Goal: Task Accomplishment & Management: Complete application form

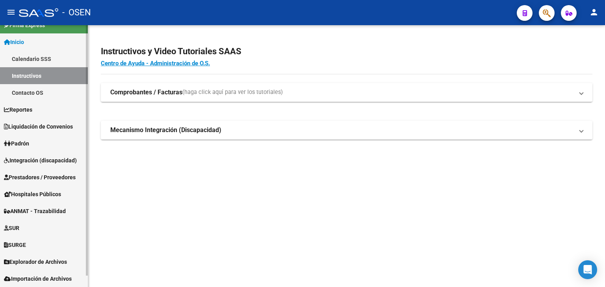
click at [33, 241] on link "SURGE" at bounding box center [44, 245] width 88 height 17
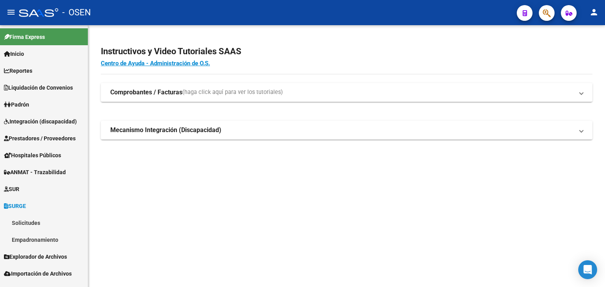
click at [33, 134] on span "Prestadores / Proveedores" at bounding box center [40, 138] width 72 height 9
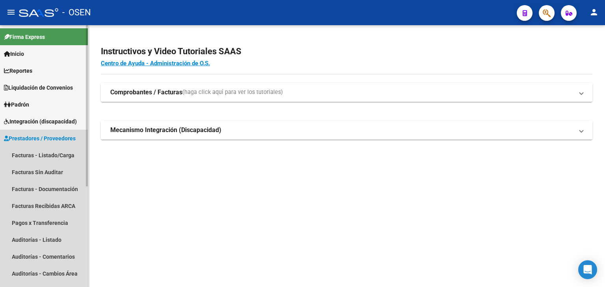
click at [33, 136] on span "Prestadores / Proveedores" at bounding box center [40, 138] width 72 height 9
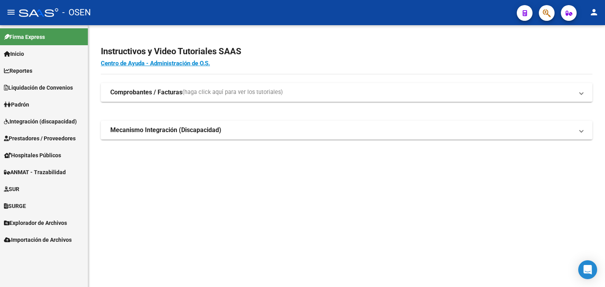
click at [36, 123] on span "Integración (discapacidad)" at bounding box center [40, 121] width 73 height 9
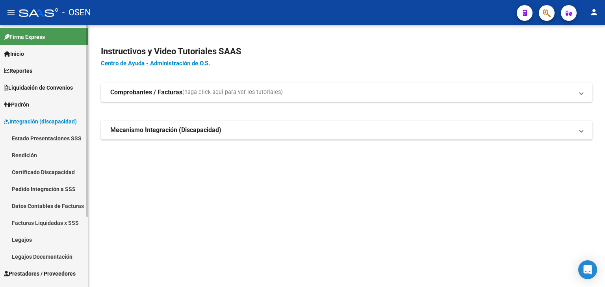
click at [38, 191] on link "Pedido Integración a SSS" at bounding box center [44, 189] width 88 height 17
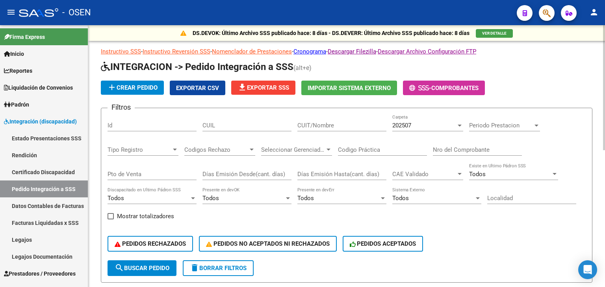
click at [426, 121] on div "202507 Carpeta" at bounding box center [427, 123] width 71 height 17
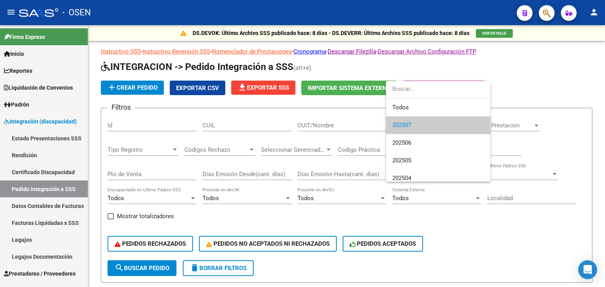
click at [558, 78] on div at bounding box center [302, 143] width 605 height 287
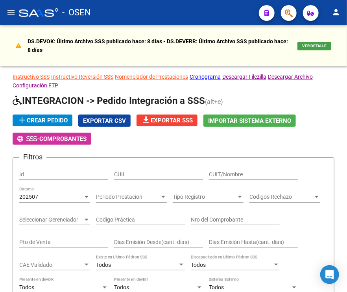
click at [10, 11] on mat-icon "menu" at bounding box center [10, 11] width 9 height 9
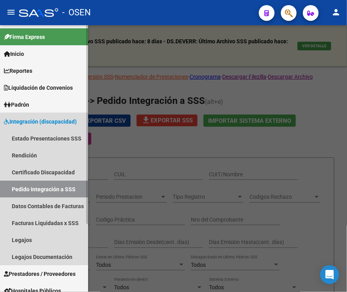
click at [36, 124] on span "Integración (discapacidad)" at bounding box center [40, 121] width 73 height 9
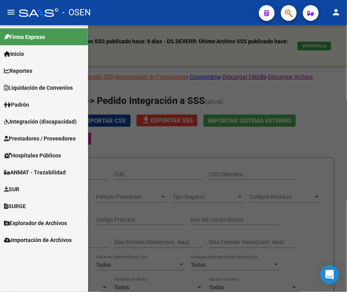
click at [33, 141] on span "Prestadores / Proveedores" at bounding box center [40, 138] width 72 height 9
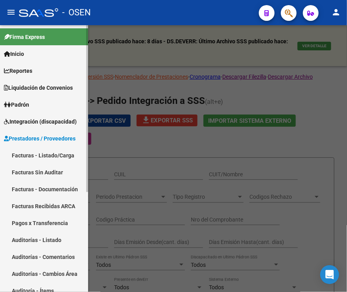
click at [32, 156] on link "Facturas - Listado/Carga" at bounding box center [44, 155] width 88 height 17
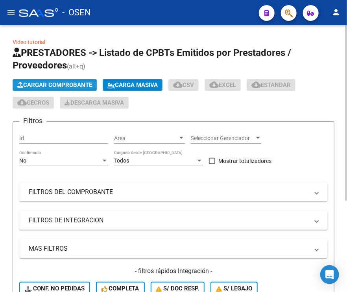
click at [51, 84] on span "Cargar Comprobante" at bounding box center [54, 85] width 75 height 7
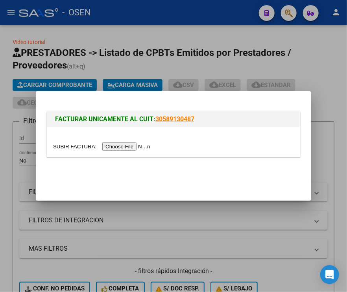
click at [115, 145] on input "file" at bounding box center [103, 147] width 100 height 8
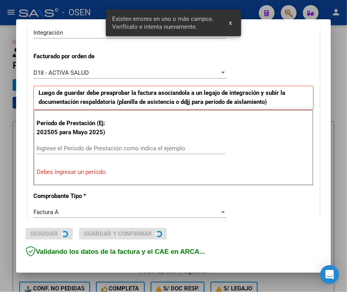
scroll to position [204, 0]
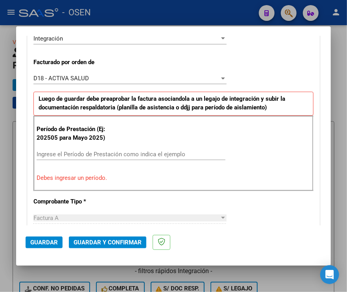
click at [77, 153] on input "Ingrese el Período de Prestación como indica el ejemplo" at bounding box center [131, 154] width 189 height 7
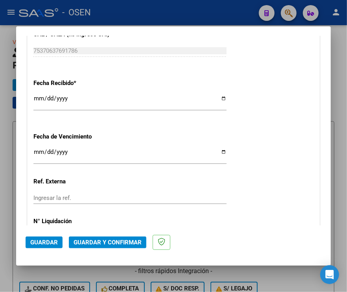
scroll to position [610, 0]
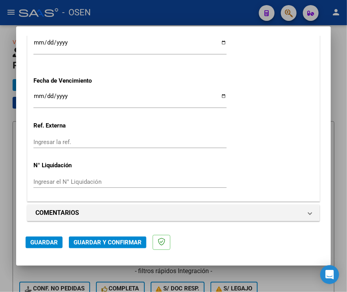
type input "202508"
click at [33, 245] on span "Guardar" at bounding box center [44, 242] width 28 height 7
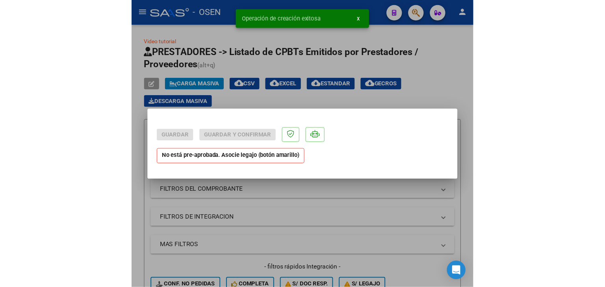
scroll to position [0, 0]
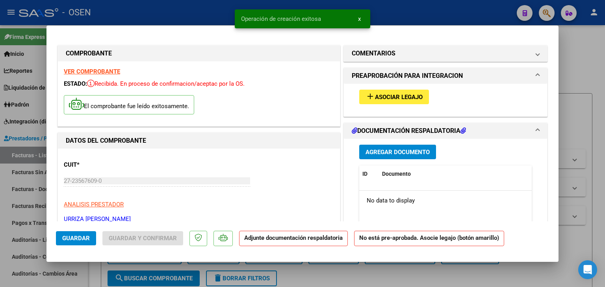
click at [383, 96] on span "Asociar Legajo" at bounding box center [399, 97] width 48 height 7
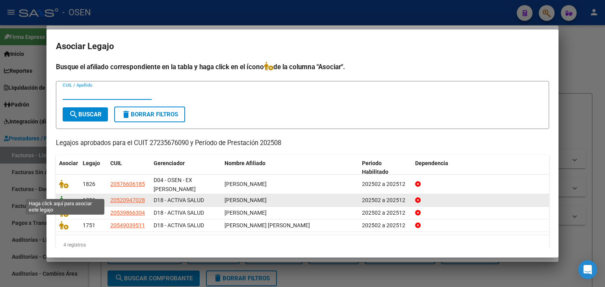
click at [65, 196] on icon at bounding box center [63, 200] width 9 height 9
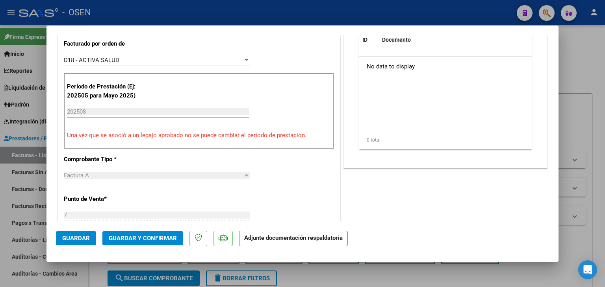
scroll to position [158, 0]
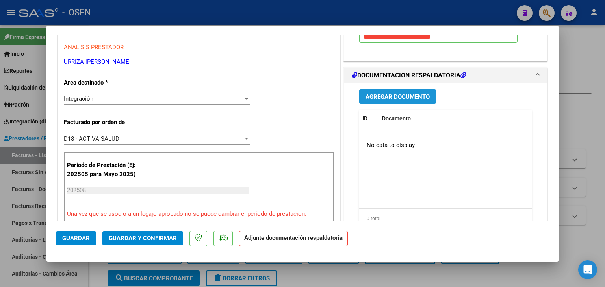
click at [394, 95] on span "Agregar Documento" at bounding box center [397, 96] width 64 height 7
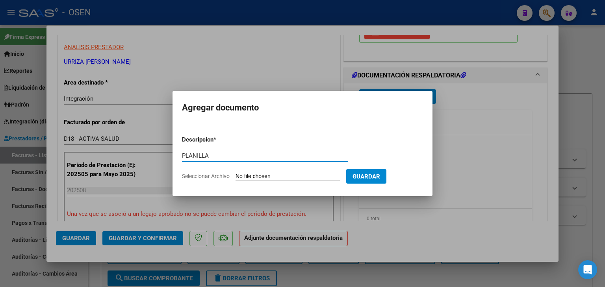
type input "PLANILLA"
click at [313, 180] on input "Seleccionar Archivo" at bounding box center [287, 176] width 104 height 7
type input "C:\fakepath\ASIST SAIE AGOSTO [PERSON_NAME].pdf"
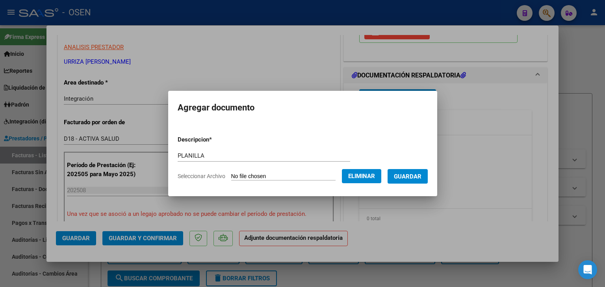
click at [418, 180] on span "Guardar" at bounding box center [408, 176] width 28 height 7
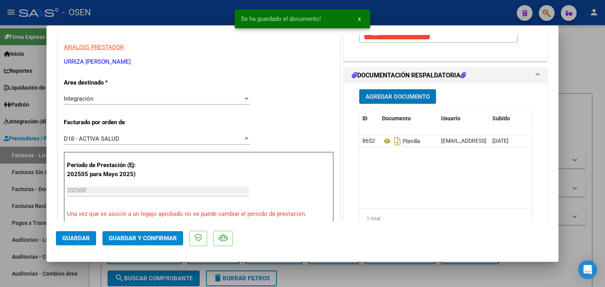
click at [74, 235] on span "Guardar" at bounding box center [76, 238] width 28 height 7
click at [94, 270] on div at bounding box center [302, 143] width 605 height 287
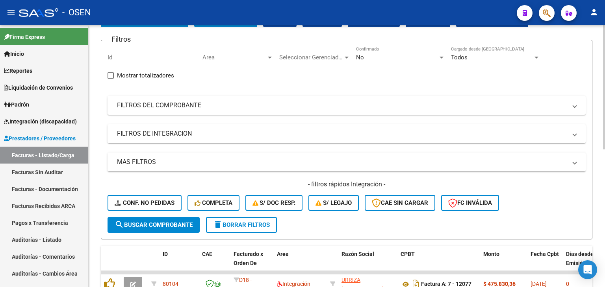
scroll to position [0, 0]
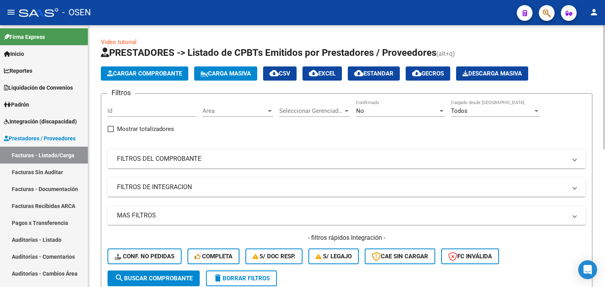
click at [143, 71] on span "Cargar Comprobante" at bounding box center [144, 73] width 75 height 7
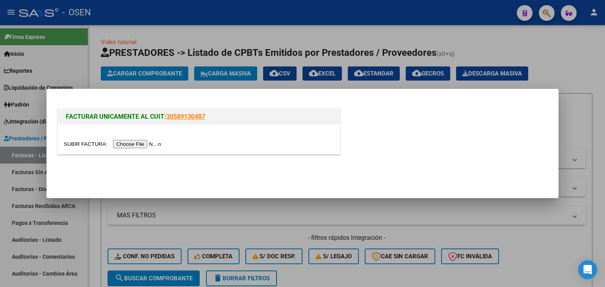
click at [129, 145] on input "file" at bounding box center [114, 144] width 100 height 8
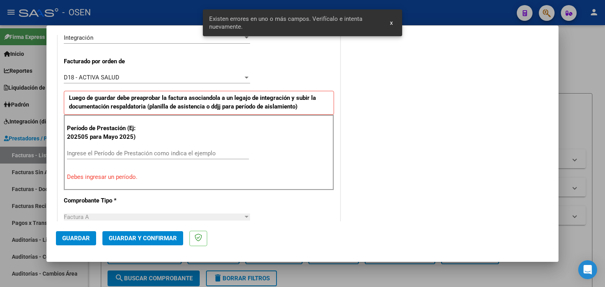
scroll to position [205, 0]
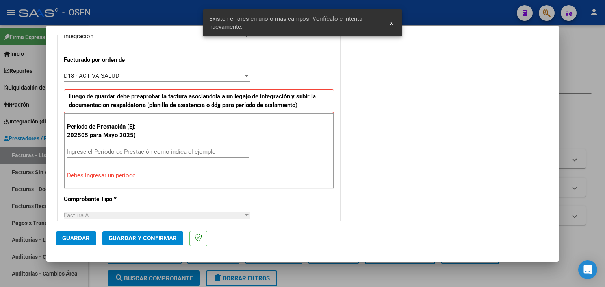
click at [105, 154] on input "Ingrese el Período de Prestación como indica el ejemplo" at bounding box center [158, 151] width 182 height 7
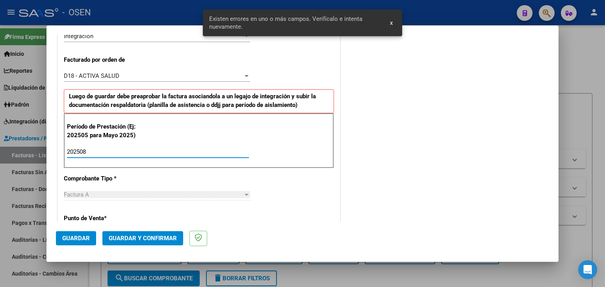
type input "202508"
click at [74, 239] on span "Guardar" at bounding box center [76, 238] width 28 height 7
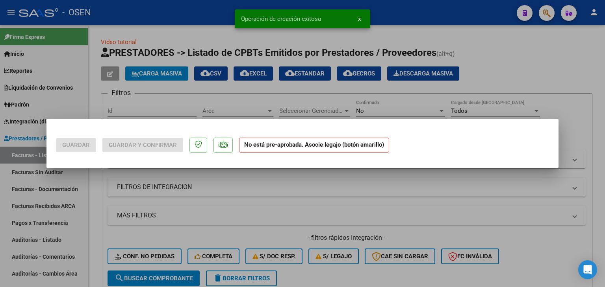
scroll to position [0, 0]
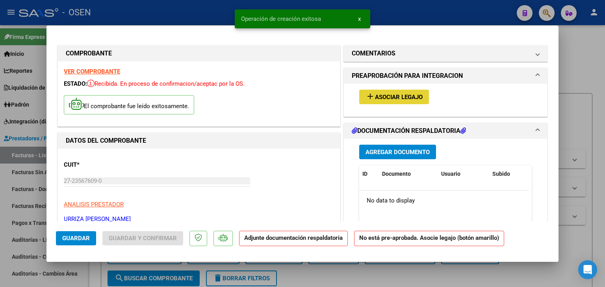
click at [386, 95] on span "Asociar Legajo" at bounding box center [399, 97] width 48 height 7
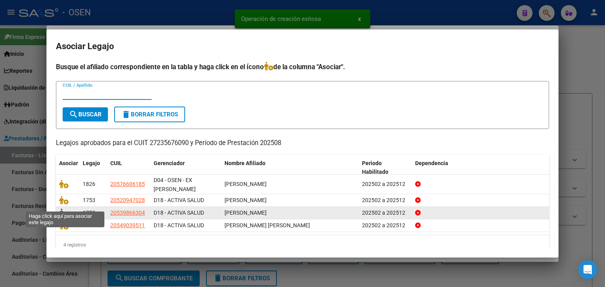
click at [61, 209] on icon at bounding box center [63, 213] width 9 height 9
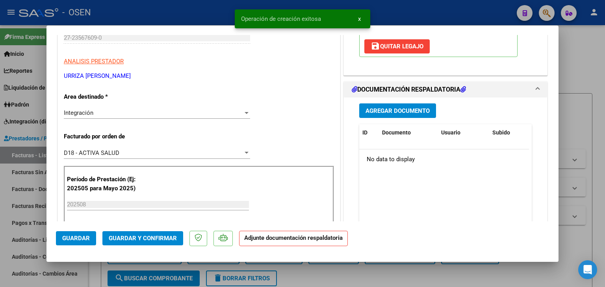
scroll to position [158, 0]
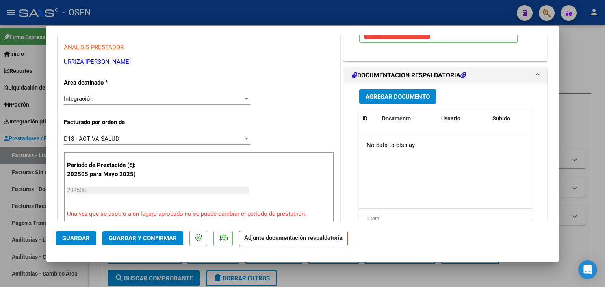
click at [384, 93] on span "Agregar Documento" at bounding box center [397, 96] width 64 height 7
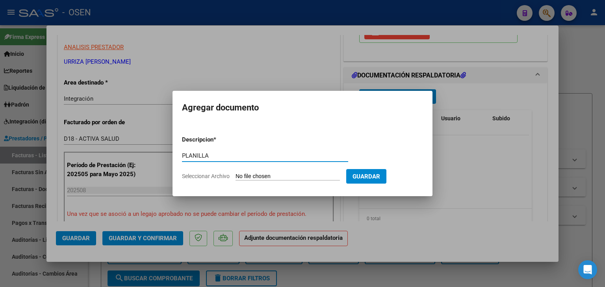
type input "PLANILLA"
click at [235, 173] on input "Seleccionar Archivo" at bounding box center [287, 176] width 104 height 7
type input "C:\fakepath\ASIST SAIE AGOSTO [PERSON_NAME].pdf"
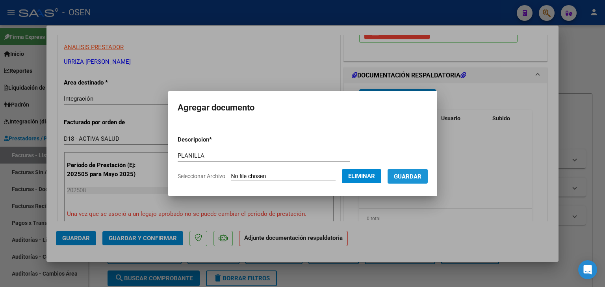
click at [423, 181] on button "Guardar" at bounding box center [407, 176] width 40 height 15
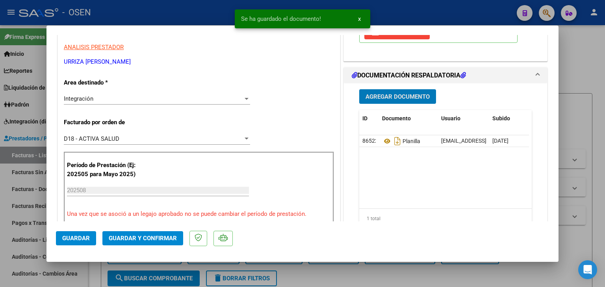
scroll to position [79, 0]
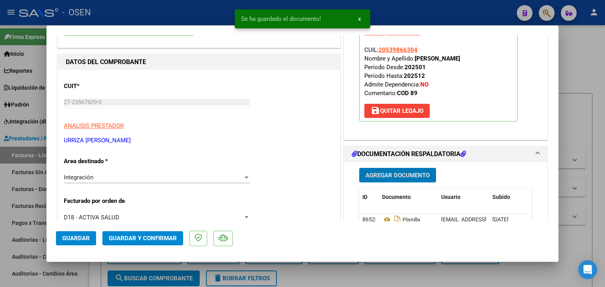
click at [69, 241] on span "Guardar" at bounding box center [76, 238] width 28 height 7
drag, startPoint x: 91, startPoint y: 273, endPoint x: 250, endPoint y: 10, distance: 307.4
click at [91, 273] on div at bounding box center [302, 143] width 605 height 287
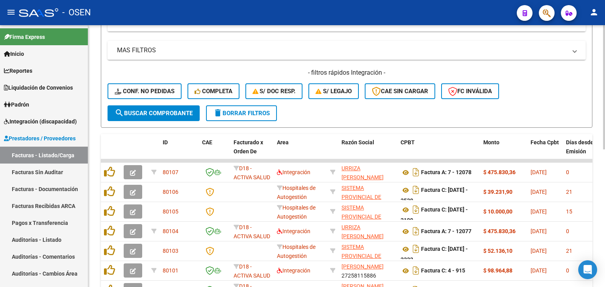
scroll to position [39, 0]
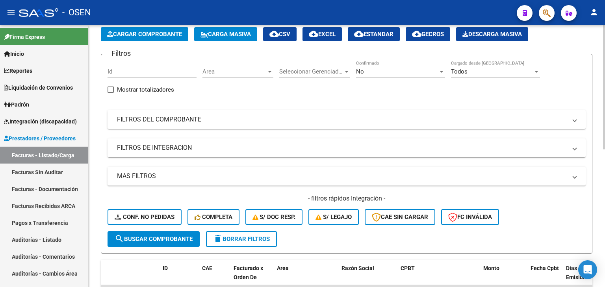
click at [135, 26] on app-list-header "PRESTADORES -> Listado de CPBTs Emitidos por Prestadores / Proveedores (alt+q) …" at bounding box center [346, 130] width 491 height 247
click at [135, 29] on button "Cargar Comprobante" at bounding box center [144, 34] width 87 height 14
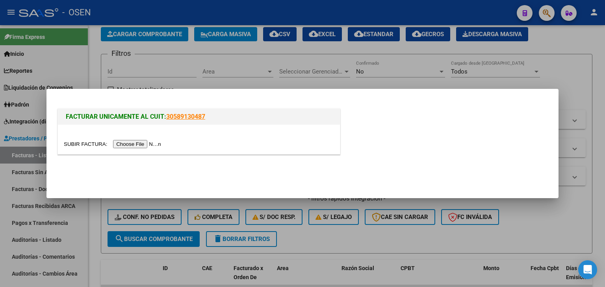
click at [130, 146] on input "file" at bounding box center [114, 144] width 100 height 8
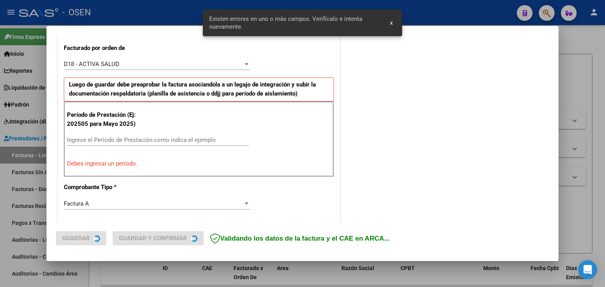
scroll to position [220, 0]
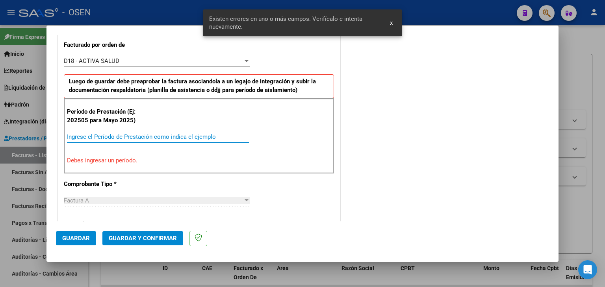
click at [99, 139] on input "Ingrese el Período de Prestación como indica el ejemplo" at bounding box center [158, 136] width 182 height 7
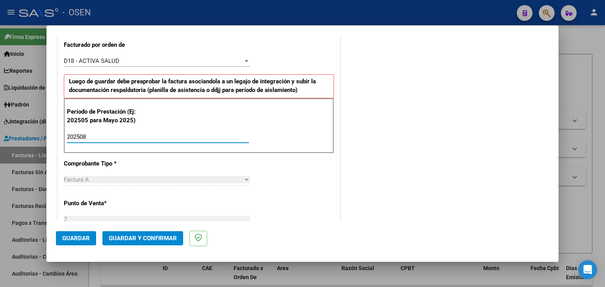
type input "202508"
drag, startPoint x: 85, startPoint y: 234, endPoint x: 91, endPoint y: 233, distance: 5.2
click at [85, 234] on button "Guardar" at bounding box center [76, 239] width 40 height 14
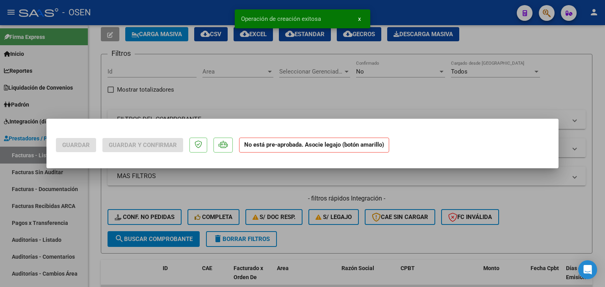
scroll to position [0, 0]
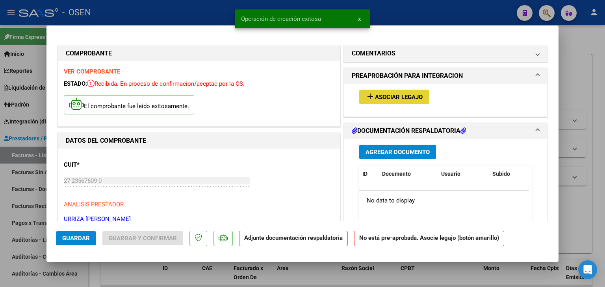
click at [405, 94] on span "Asociar Legajo" at bounding box center [399, 97] width 48 height 7
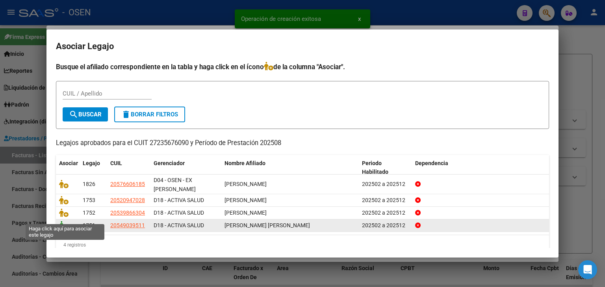
click at [64, 221] on icon at bounding box center [63, 225] width 9 height 9
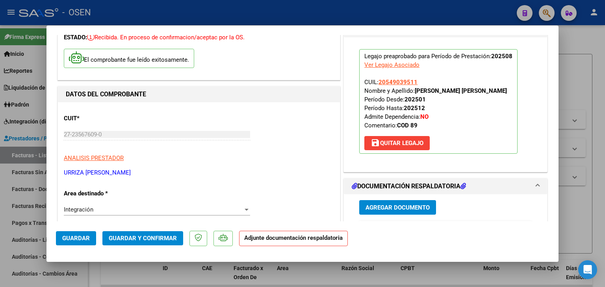
scroll to position [158, 0]
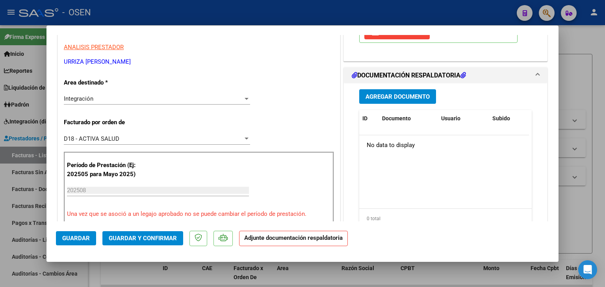
click at [402, 96] on span "Agregar Documento" at bounding box center [397, 96] width 64 height 7
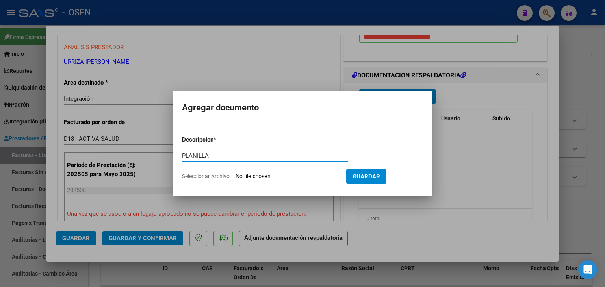
type input "PLANILLA"
click at [235, 173] on input "Seleccionar Archivo" at bounding box center [287, 176] width 104 height 7
type input "C:\fakepath\ASIST SAIE AGOSTO [PERSON_NAME].pdf"
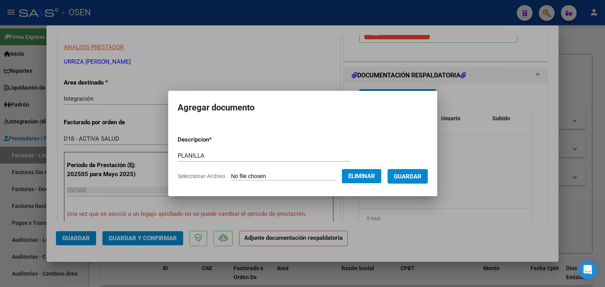
click at [422, 182] on button "Guardar" at bounding box center [407, 176] width 40 height 15
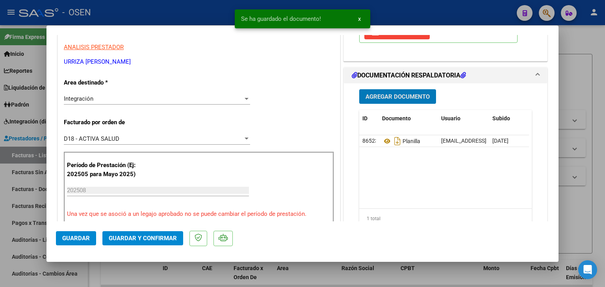
click at [82, 236] on span "Guardar" at bounding box center [76, 238] width 28 height 7
click at [96, 274] on div at bounding box center [302, 143] width 605 height 287
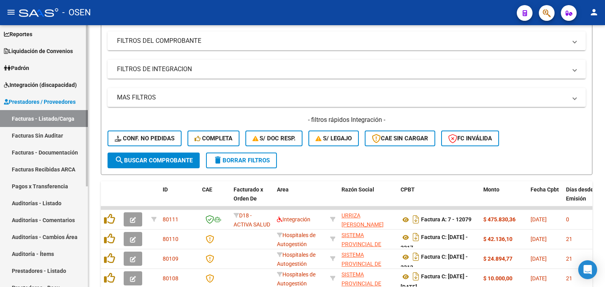
scroll to position [79, 0]
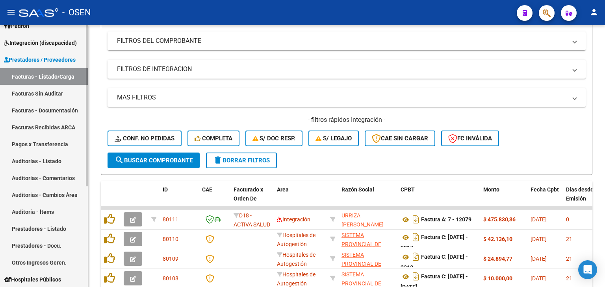
click at [37, 46] on span "Integración (discapacidad)" at bounding box center [40, 43] width 73 height 9
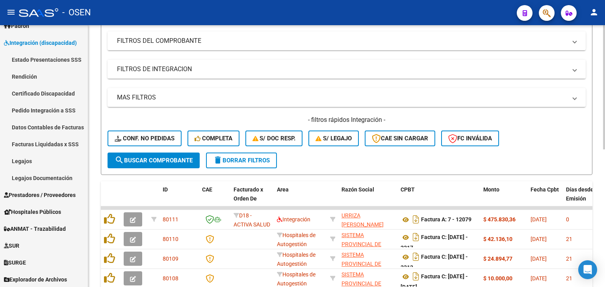
drag, startPoint x: 31, startPoint y: 70, endPoint x: 90, endPoint y: 71, distance: 59.5
click at [31, 71] on link "Rendición" at bounding box center [44, 76] width 88 height 17
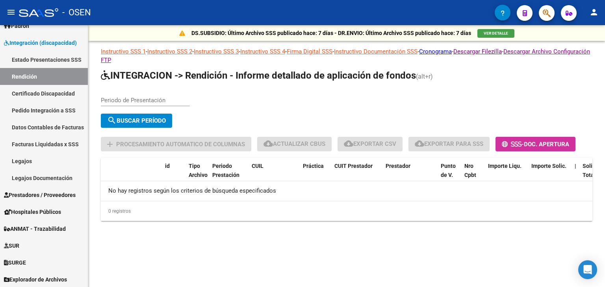
click at [156, 100] on input "Periodo de Presentación" at bounding box center [145, 100] width 89 height 7
type input "202507"
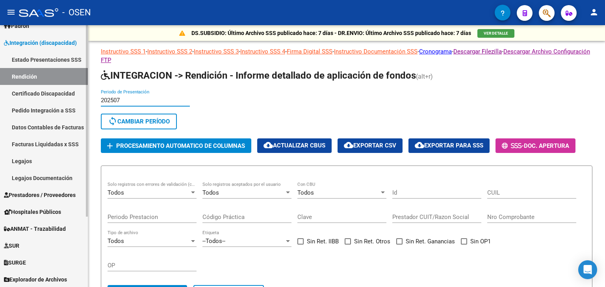
drag, startPoint x: 125, startPoint y: 99, endPoint x: 2, endPoint y: 61, distance: 128.8
click at [18, 98] on mat-sidenav-container "Firma Express Inicio Calendario SSS Instructivos Contacto OS Reportes SUR Exped…" at bounding box center [302, 156] width 605 height 262
click at [137, 122] on span "sync Cambiar Período" at bounding box center [139, 121] width 62 height 7
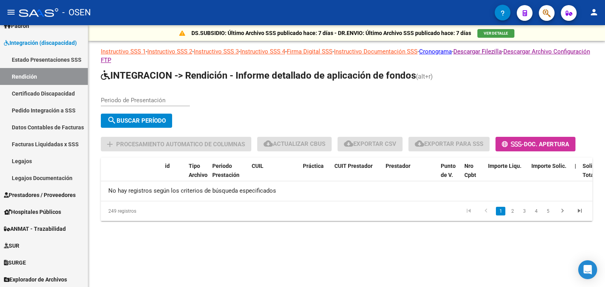
click at [130, 100] on input "Periodo de Presentación" at bounding box center [145, 100] width 89 height 7
type input "202508"
click at [126, 116] on button "search Buscar Período" at bounding box center [136, 121] width 71 height 14
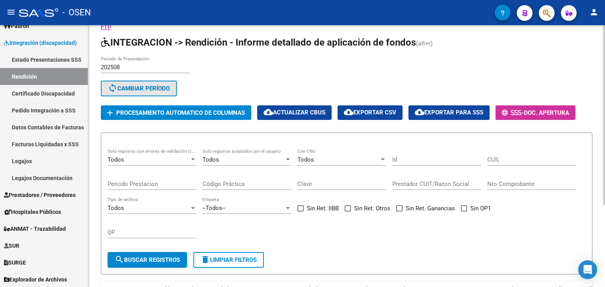
scroll to position [120, 0]
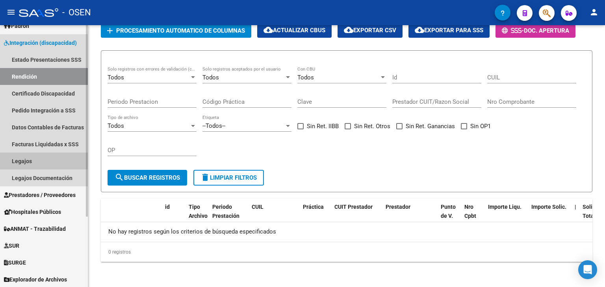
click at [13, 160] on link "Legajos" at bounding box center [44, 161] width 88 height 17
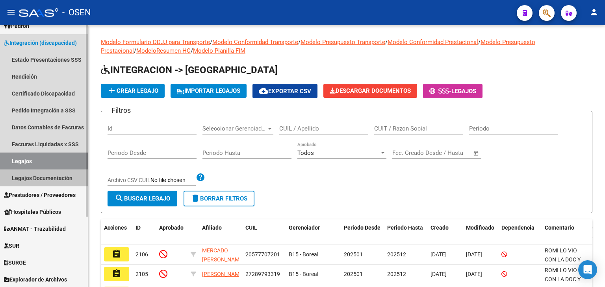
click at [44, 179] on link "Legajos Documentación" at bounding box center [44, 178] width 88 height 17
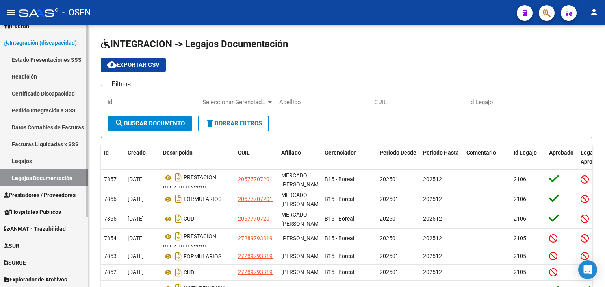
click at [49, 130] on link "Datos Contables de Facturas" at bounding box center [44, 127] width 88 height 17
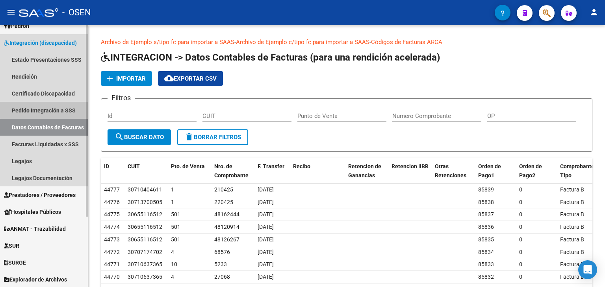
click at [57, 108] on link "Pedido Integración a SSS" at bounding box center [44, 110] width 88 height 17
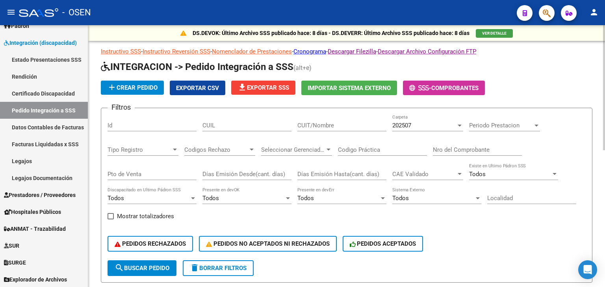
click at [427, 124] on div "202507" at bounding box center [424, 125] width 64 height 7
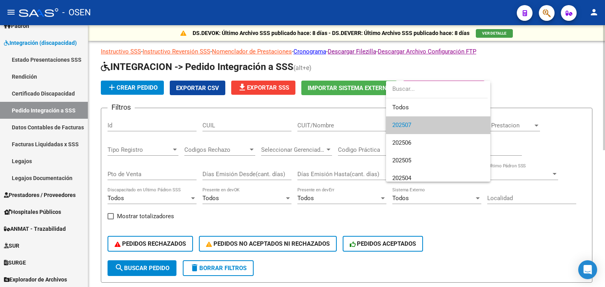
click at [427, 124] on span "202507" at bounding box center [438, 126] width 92 height 18
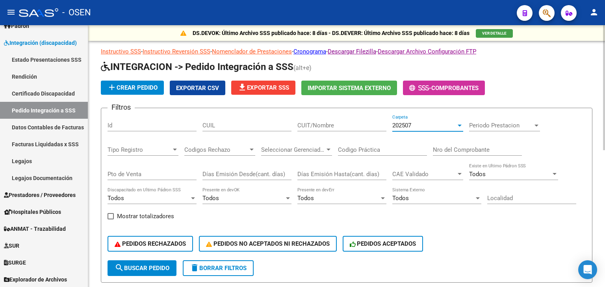
click at [323, 199] on div "Todos" at bounding box center [338, 198] width 82 height 7
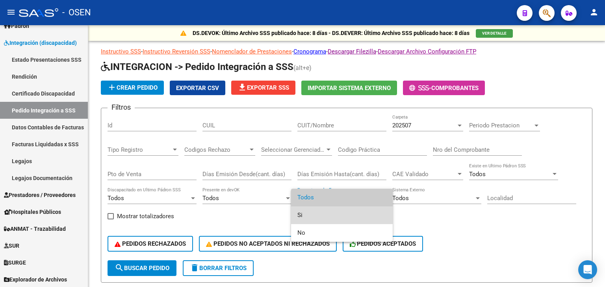
click at [309, 218] on span "Si" at bounding box center [341, 216] width 89 height 18
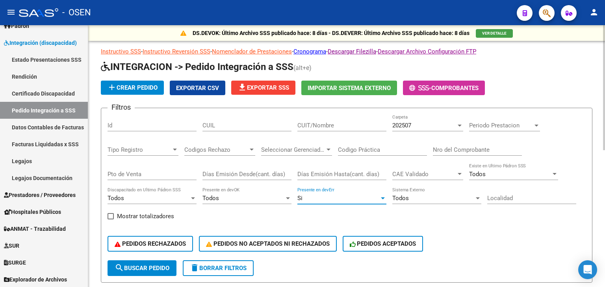
click at [151, 269] on span "search Buscar Pedido" at bounding box center [142, 268] width 55 height 7
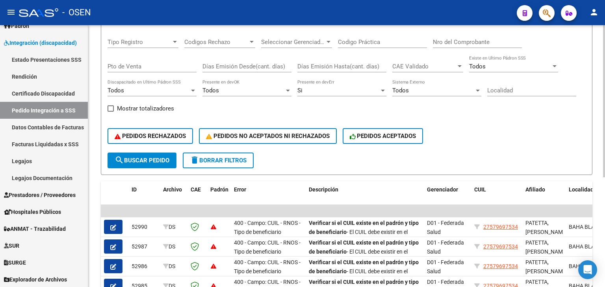
scroll to position [189, 0]
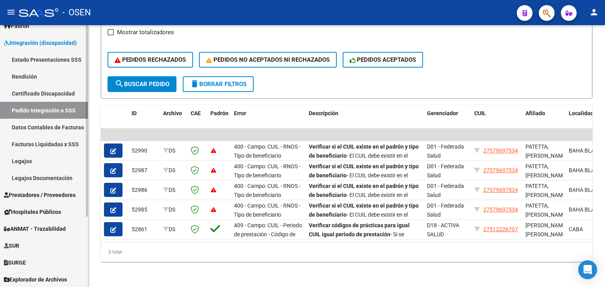
click at [30, 247] on link "SUR" at bounding box center [44, 245] width 88 height 17
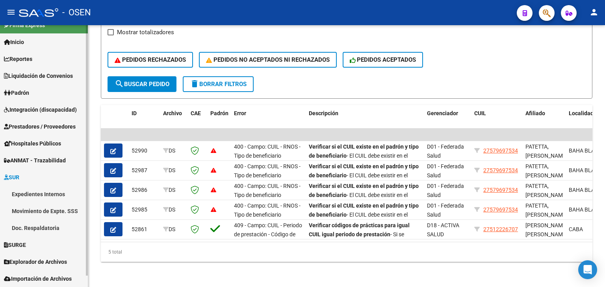
scroll to position [12, 0]
click at [47, 210] on link "Movimiento de Expte. SSS" at bounding box center [44, 211] width 88 height 17
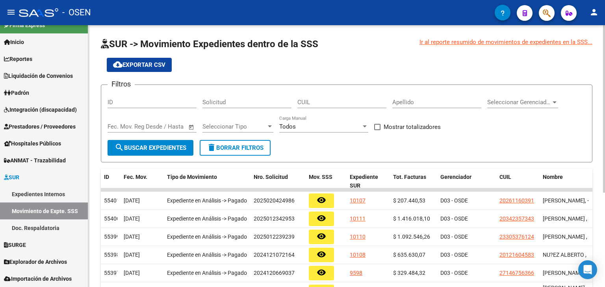
click at [305, 127] on div "Todos" at bounding box center [320, 126] width 82 height 7
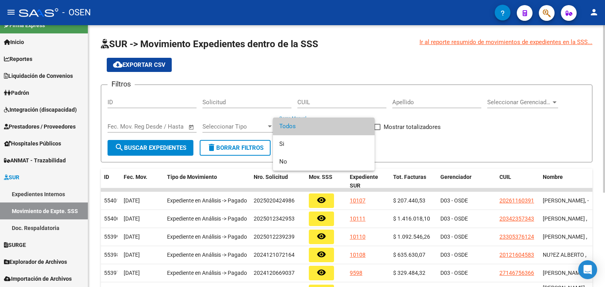
click at [224, 131] on div at bounding box center [302, 143] width 605 height 287
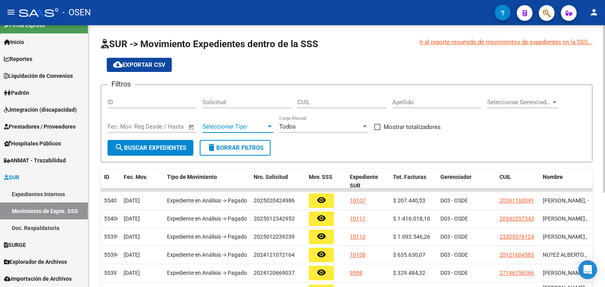
click at [225, 126] on span "Seleccionar Tipo" at bounding box center [234, 126] width 64 height 7
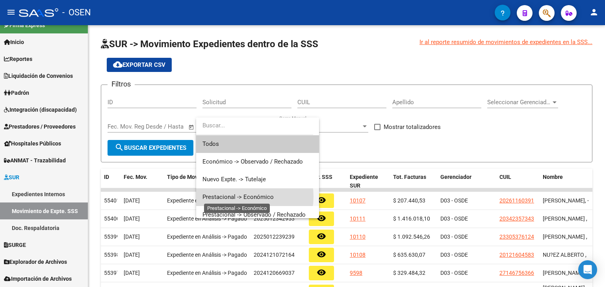
click at [245, 197] on span "Prestacional -> Económico" at bounding box center [237, 197] width 71 height 7
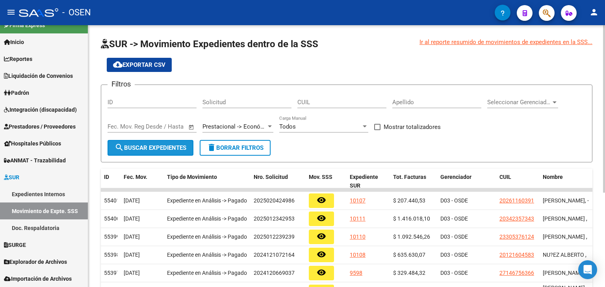
click at [159, 145] on span "search Buscar Expedientes" at bounding box center [151, 148] width 72 height 7
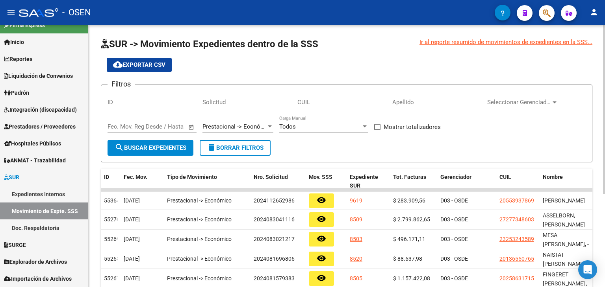
click at [228, 146] on span "delete Borrar Filtros" at bounding box center [235, 148] width 57 height 7
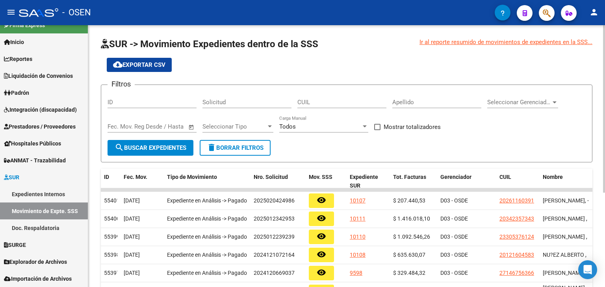
drag, startPoint x: 139, startPoint y: 128, endPoint x: 143, endPoint y: 124, distance: 5.9
click at [143, 124] on div "Fecha inicio – Fecha fin" at bounding box center [148, 126] width 80 height 7
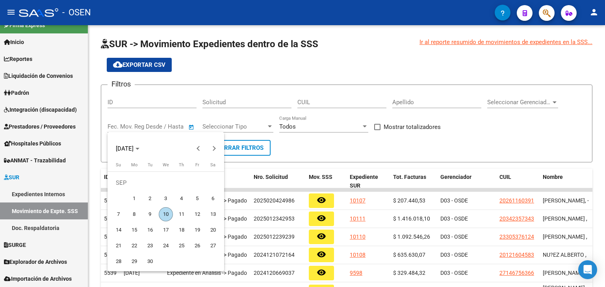
click at [151, 120] on div at bounding box center [302, 143] width 605 height 287
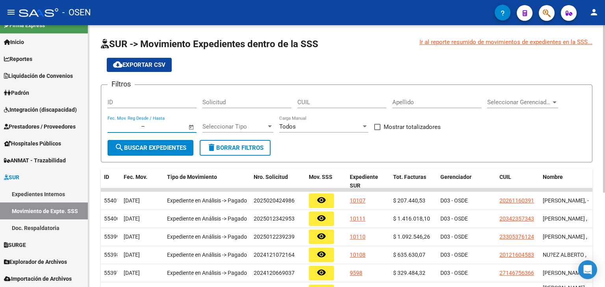
click at [135, 128] on input "text" at bounding box center [124, 126] width 32 height 7
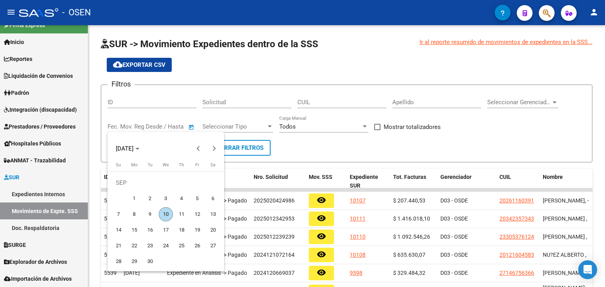
click at [135, 199] on span "1" at bounding box center [134, 199] width 14 height 14
type input "[DATE]"
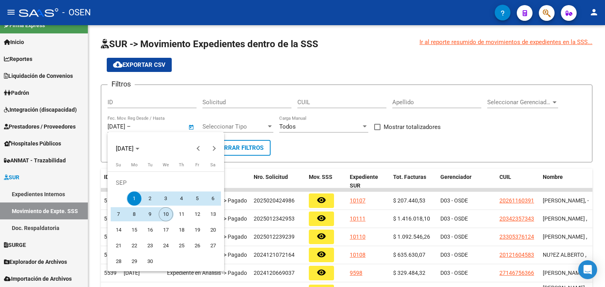
click at [169, 215] on span "10" at bounding box center [166, 215] width 14 height 14
type input "[DATE]"
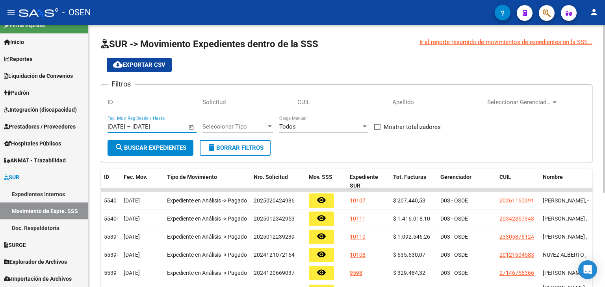
click at [171, 152] on button "search Buscar Expedientes" at bounding box center [151, 148] width 86 height 16
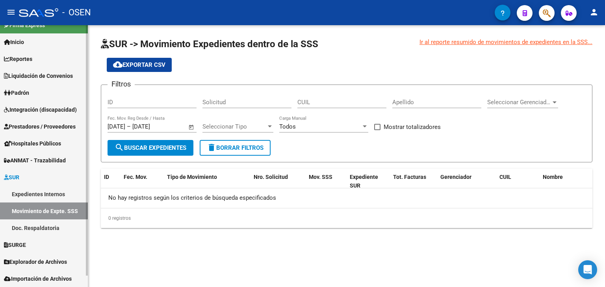
click at [45, 246] on link "SURGE" at bounding box center [44, 245] width 88 height 17
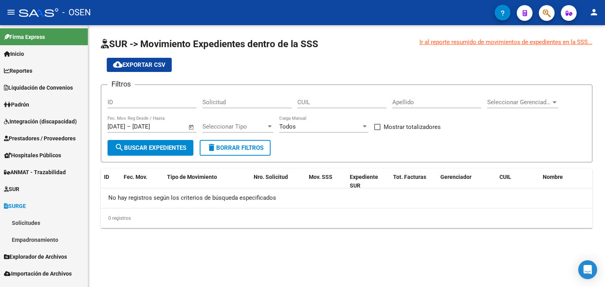
click at [70, 224] on link "Solicitudes" at bounding box center [44, 223] width 88 height 17
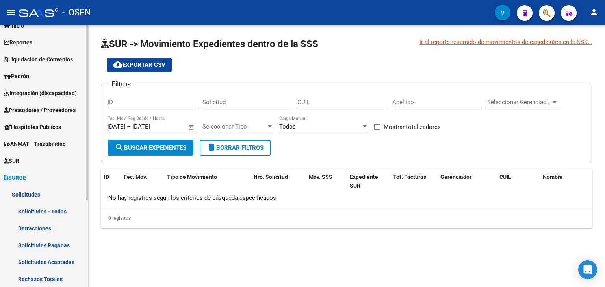
scroll to position [79, 0]
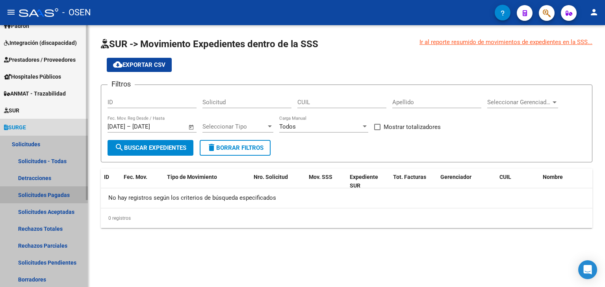
click at [59, 195] on link "Solicitudes Pagadas" at bounding box center [44, 195] width 88 height 17
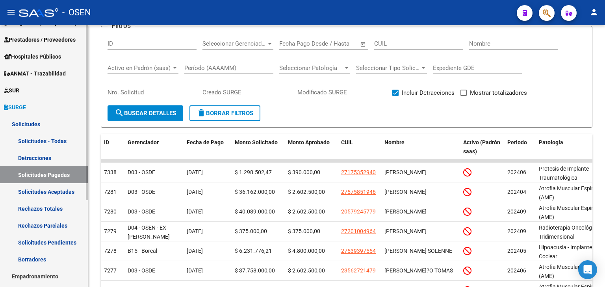
scroll to position [130, 0]
